Goal: Task Accomplishment & Management: Complete application form

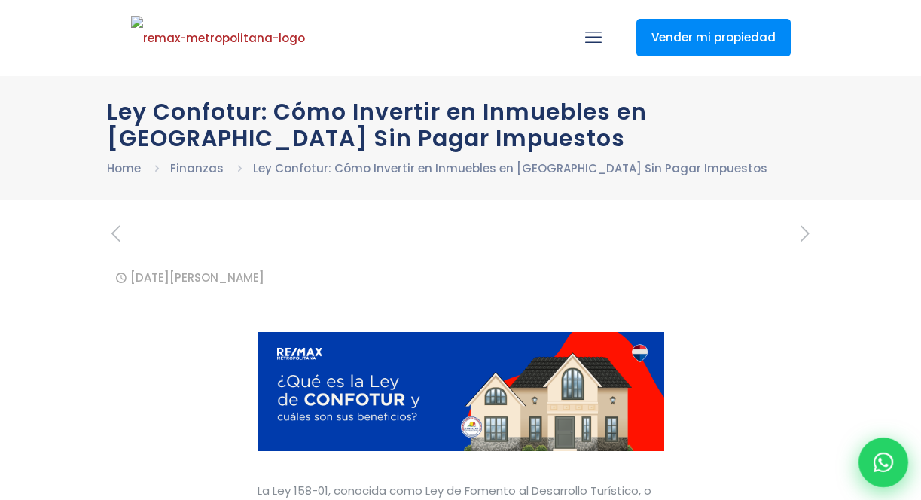
click at [881, 455] on icon at bounding box center [883, 462] width 20 height 20
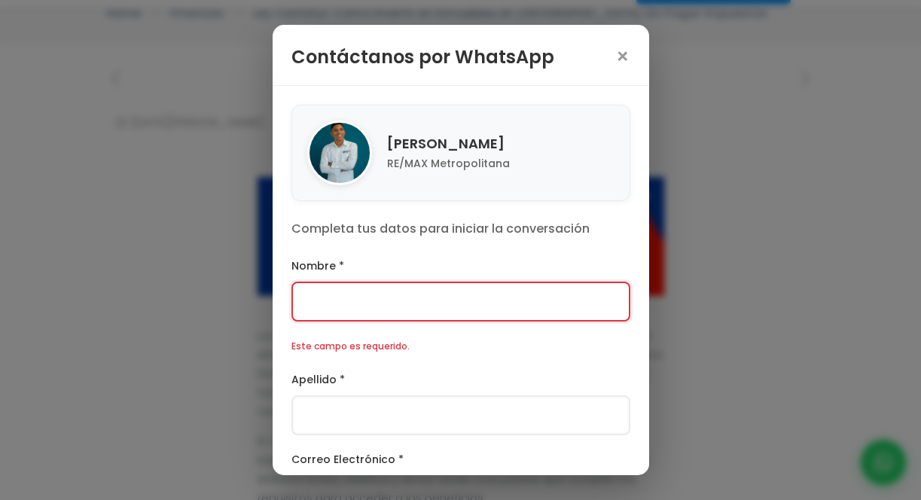
scroll to position [206, 0]
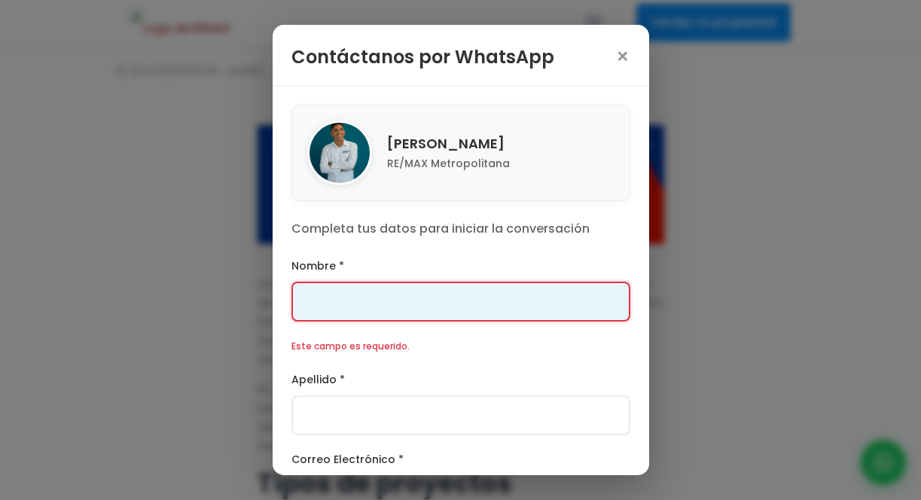
click at [473, 300] on input "Nombre *" at bounding box center [460, 301] width 339 height 40
type input "Franklin"
type input "[PERSON_NAME]"
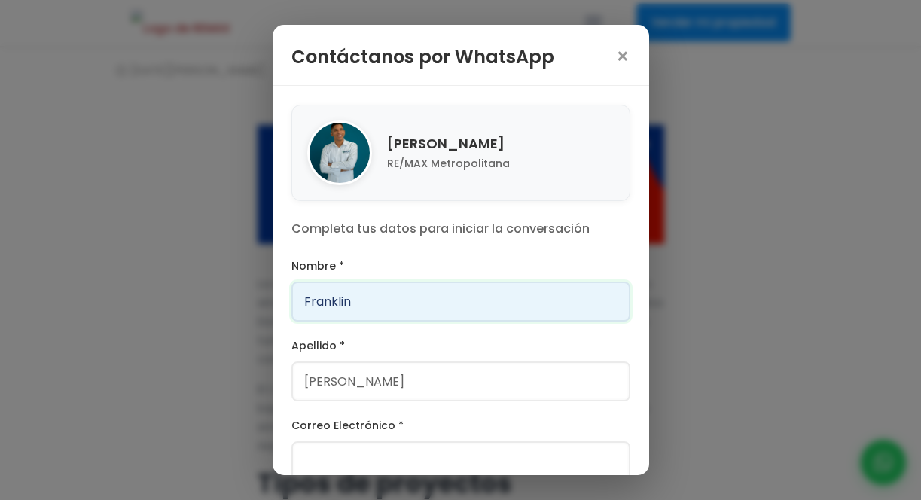
scroll to position [176, 0]
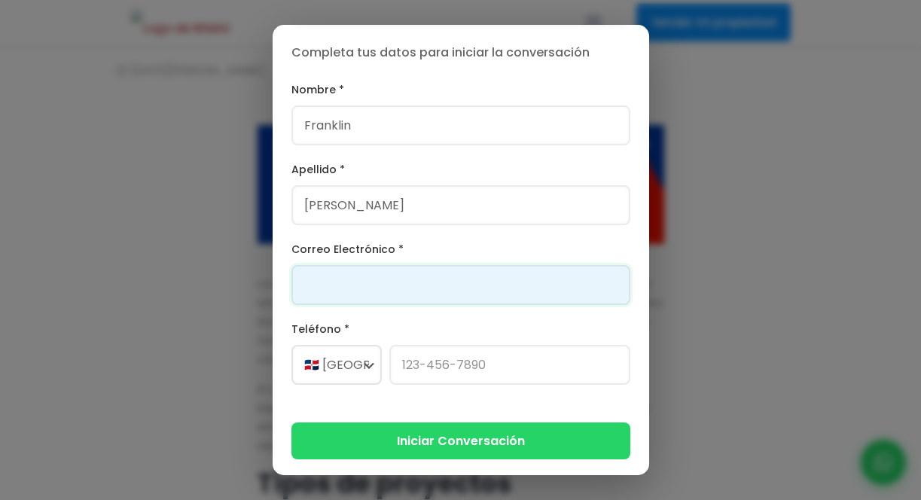
click at [428, 273] on input "Correo Electrónico *" at bounding box center [460, 285] width 339 height 40
type input "[PERSON_NAME][EMAIL_ADDRESS][PERSON_NAME][DOMAIN_NAME]"
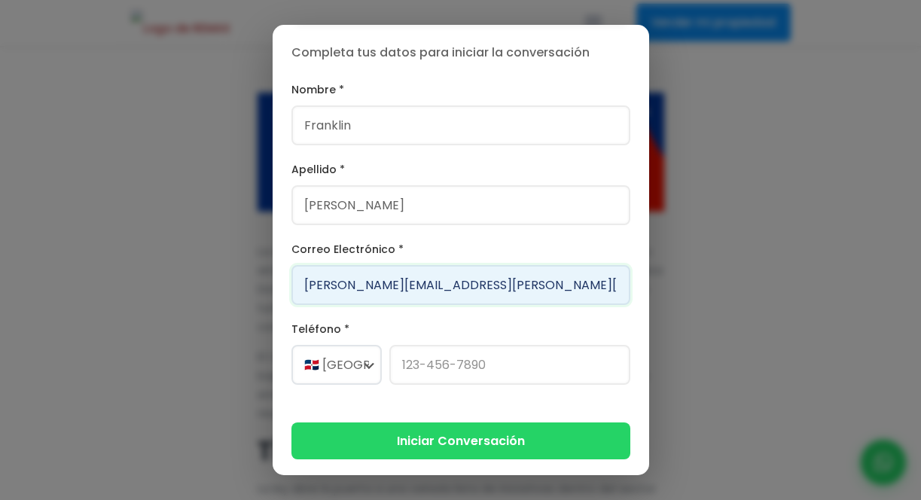
scroll to position [271, 0]
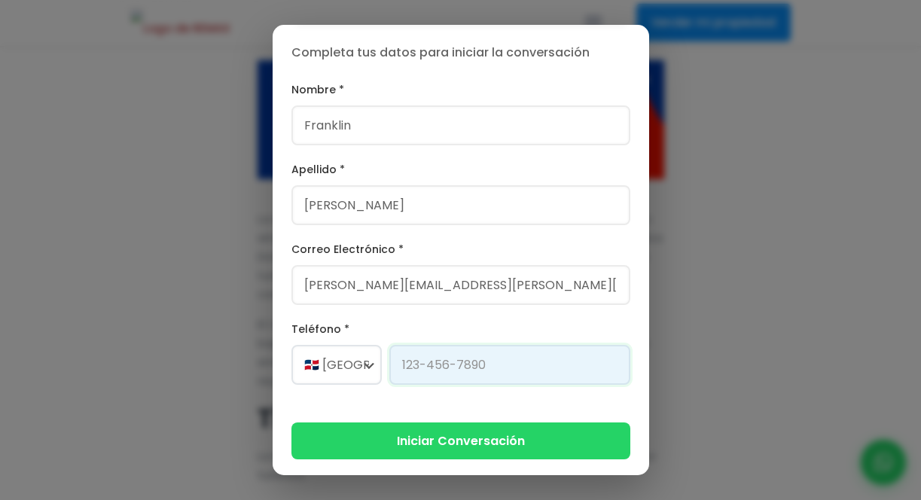
click at [428, 363] on input "Teléfono *" at bounding box center [509, 365] width 241 height 40
type input "[PHONE_NUMBER]"
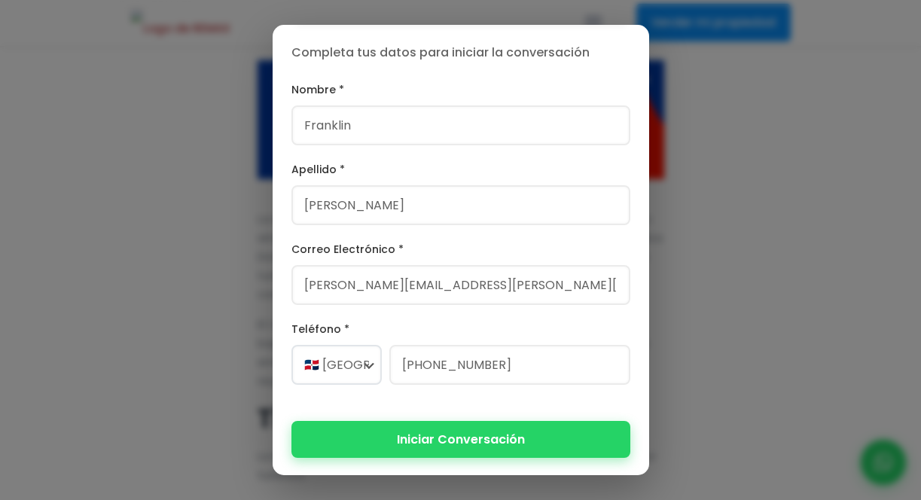
click at [534, 429] on button "Iniciar Conversación" at bounding box center [460, 439] width 339 height 37
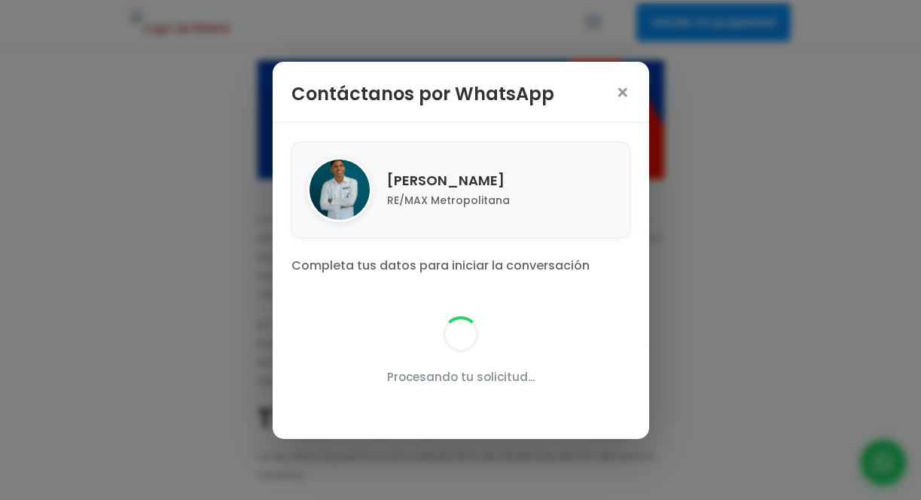
scroll to position [0, 0]
